Goal: Information Seeking & Learning: Learn about a topic

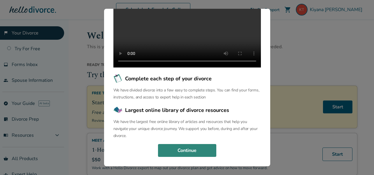
scroll to position [95, 0]
click at [186, 151] on button "Continue" at bounding box center [187, 150] width 58 height 13
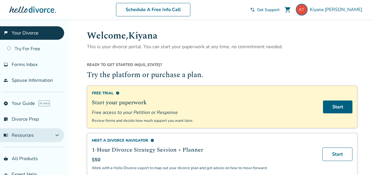
scroll to position [13, 0]
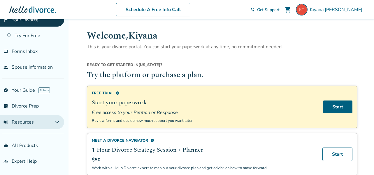
click at [57, 123] on span "expand_more" at bounding box center [57, 121] width 7 height 7
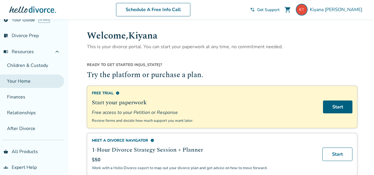
scroll to position [90, 0]
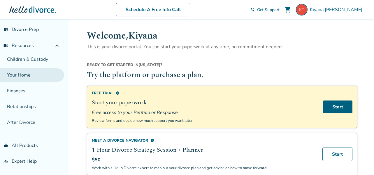
click at [26, 73] on link "Your Home" at bounding box center [32, 74] width 64 height 13
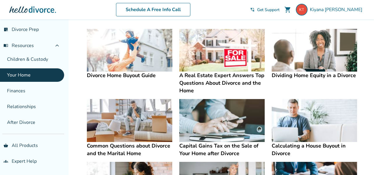
scroll to position [197, 0]
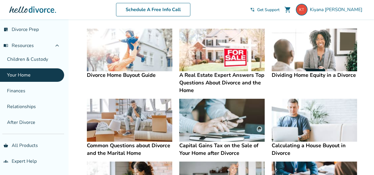
click at [143, 61] on img at bounding box center [129, 50] width 85 height 43
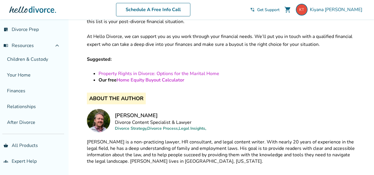
scroll to position [1751, 0]
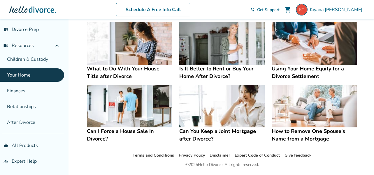
scroll to position [337, 0]
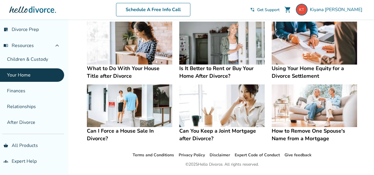
click at [299, 103] on img at bounding box center [314, 105] width 85 height 43
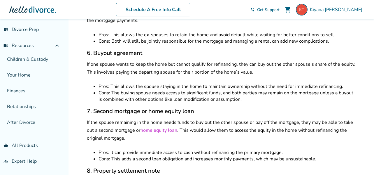
scroll to position [2590, 0]
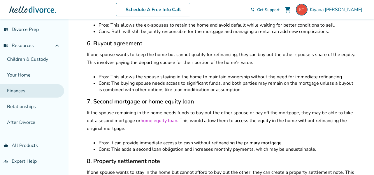
click at [26, 94] on link "Finances" at bounding box center [32, 90] width 64 height 13
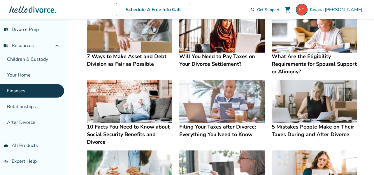
scroll to position [196, 0]
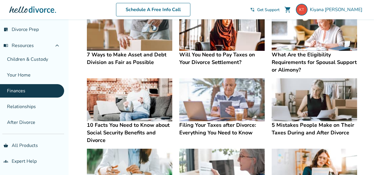
click at [146, 46] on img at bounding box center [129, 29] width 85 height 43
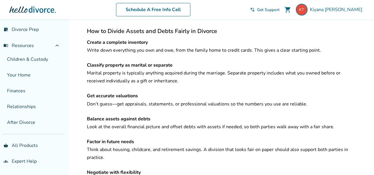
scroll to position [1349, 0]
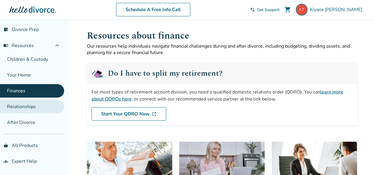
click at [44, 109] on link "Relationships" at bounding box center [32, 106] width 64 height 13
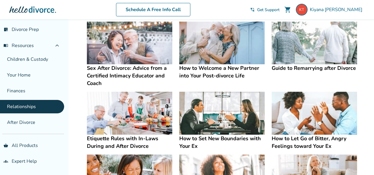
scroll to position [107, 0]
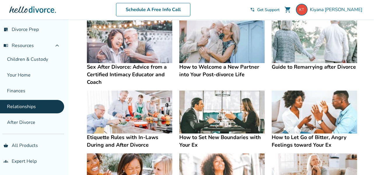
click at [146, 57] on img at bounding box center [129, 41] width 85 height 43
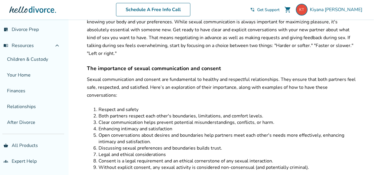
scroll to position [2254, 0]
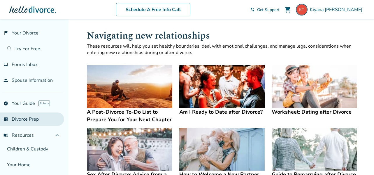
click at [23, 123] on link "list_alt_check Divorce Prep" at bounding box center [32, 118] width 64 height 13
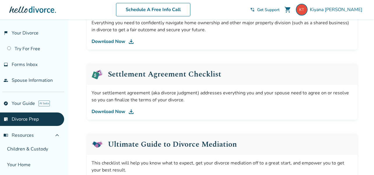
scroll to position [251, 0]
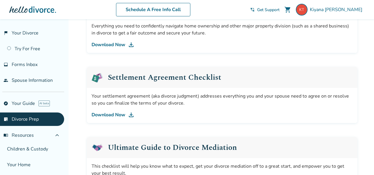
click at [125, 115] on link "Download Now" at bounding box center [222, 114] width 261 height 7
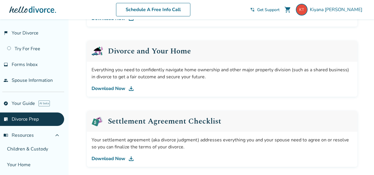
scroll to position [214, 0]
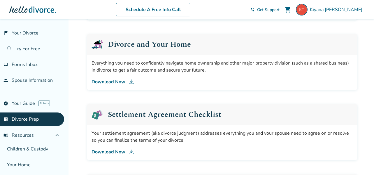
click at [113, 81] on link "Download Now" at bounding box center [222, 81] width 261 height 7
